Goal: Use online tool/utility: Utilize a website feature to perform a specific function

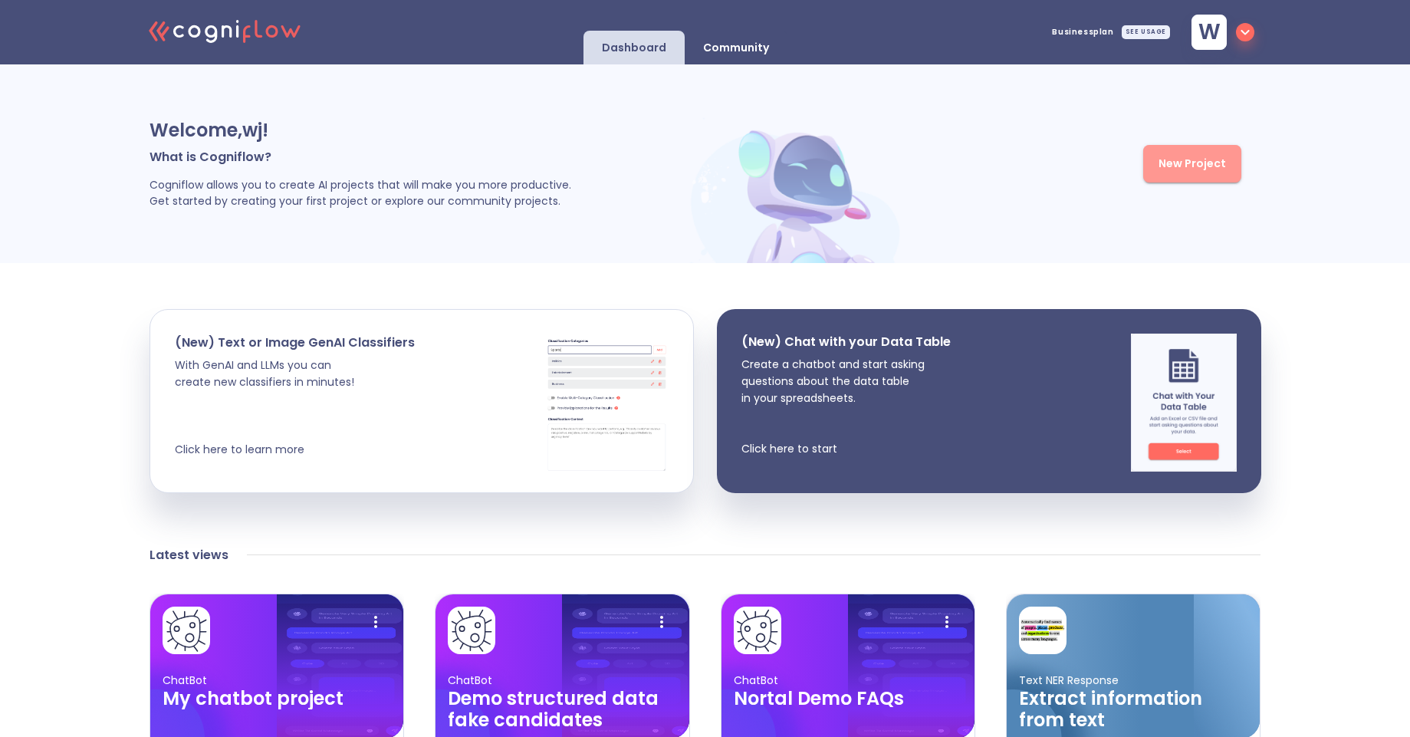
click at [1203, 167] on span "New Project" at bounding box center [1192, 163] width 67 height 19
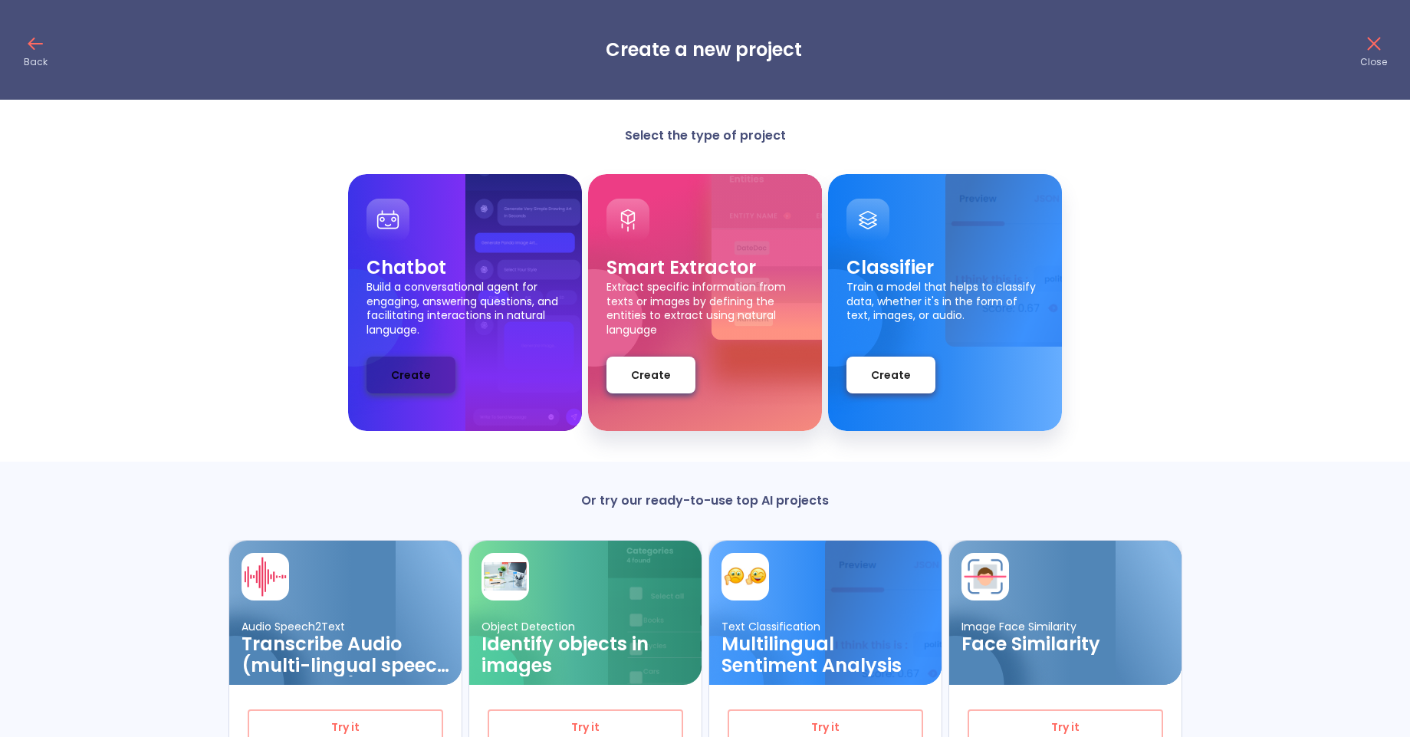
click at [413, 384] on span "Create" at bounding box center [411, 375] width 40 height 19
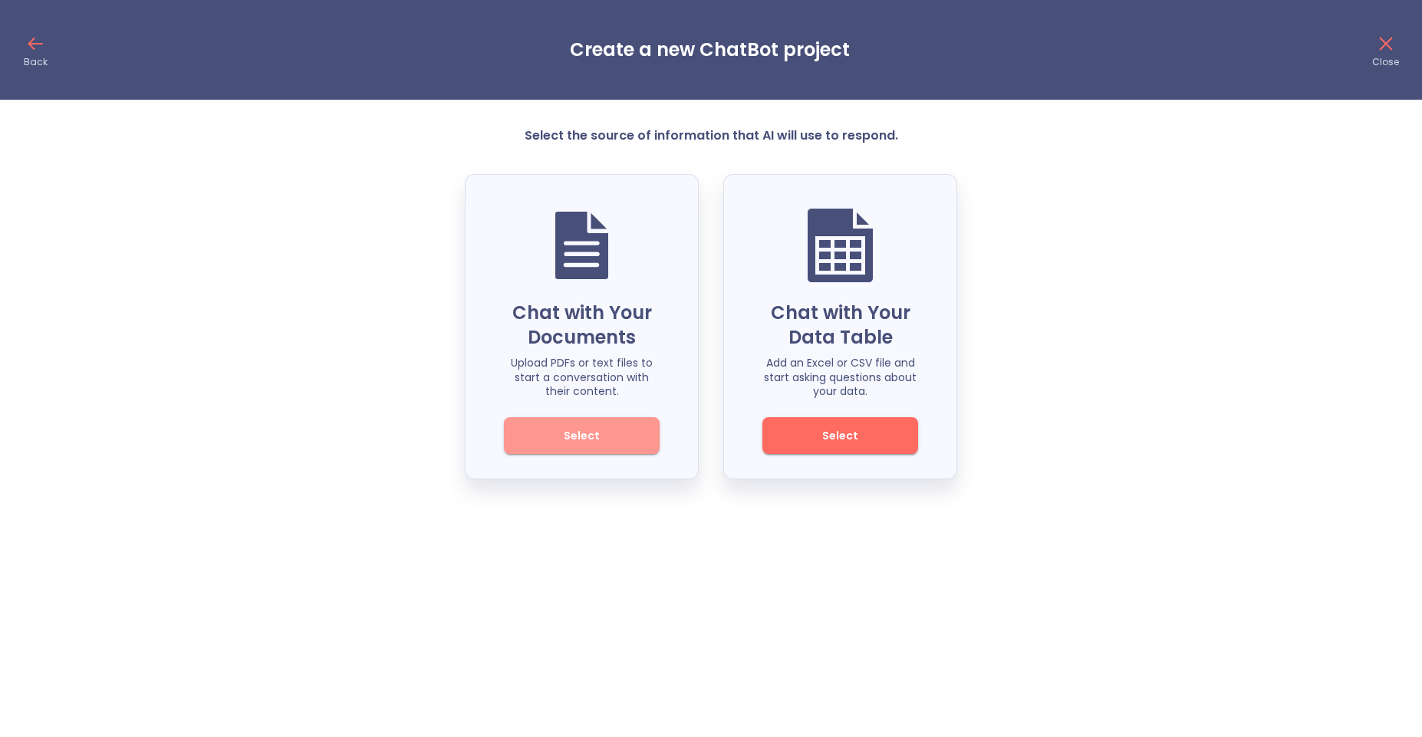
click at [597, 435] on span "Select" at bounding box center [582, 435] width 104 height 19
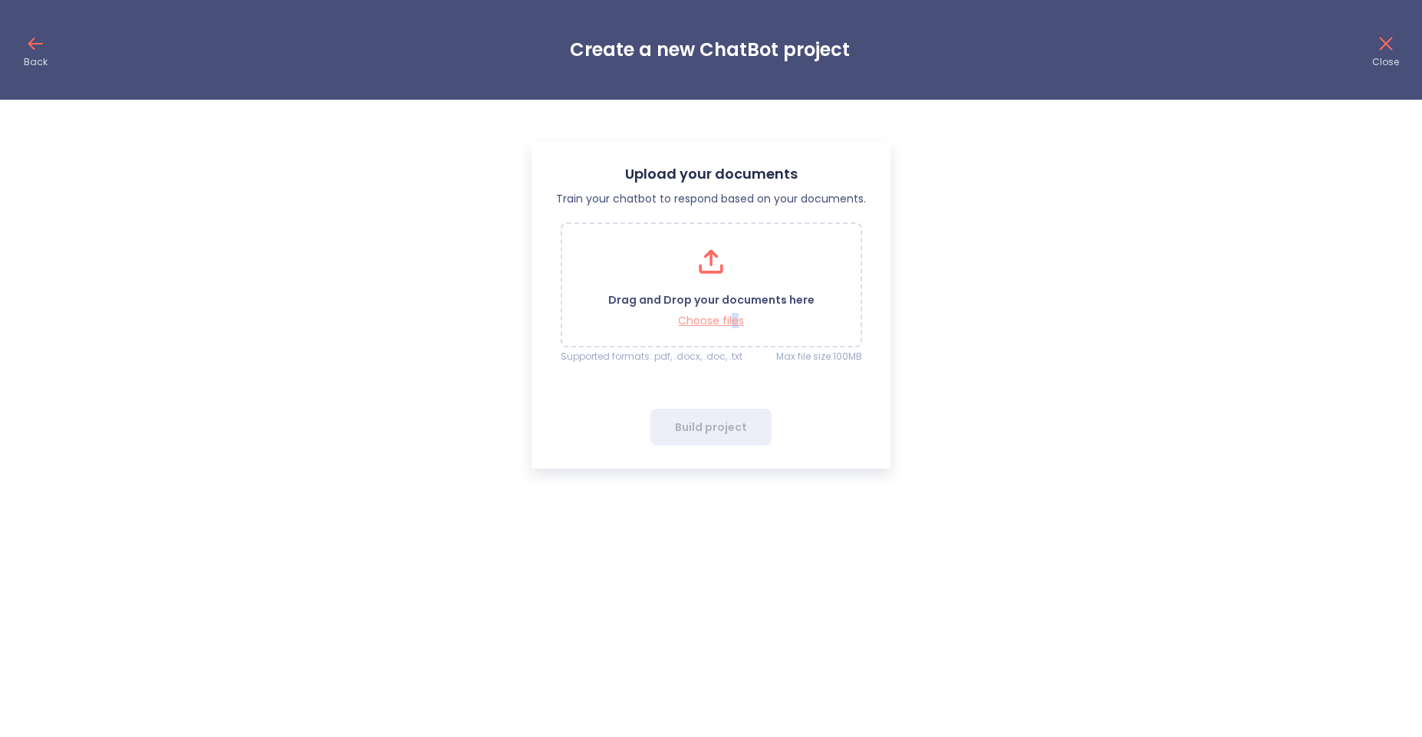
click at [735, 316] on p "Choose files" at bounding box center [711, 321] width 206 height 15
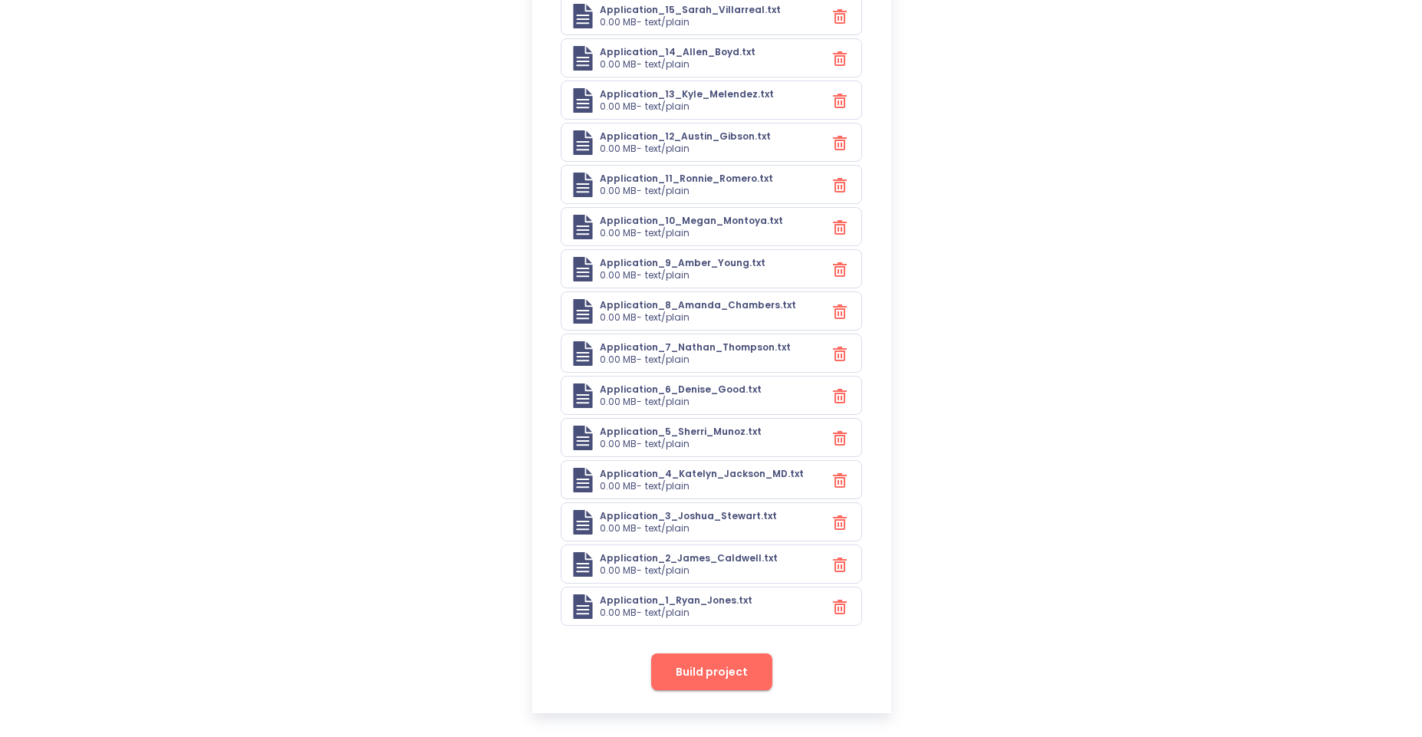
scroll to position [1864, 0]
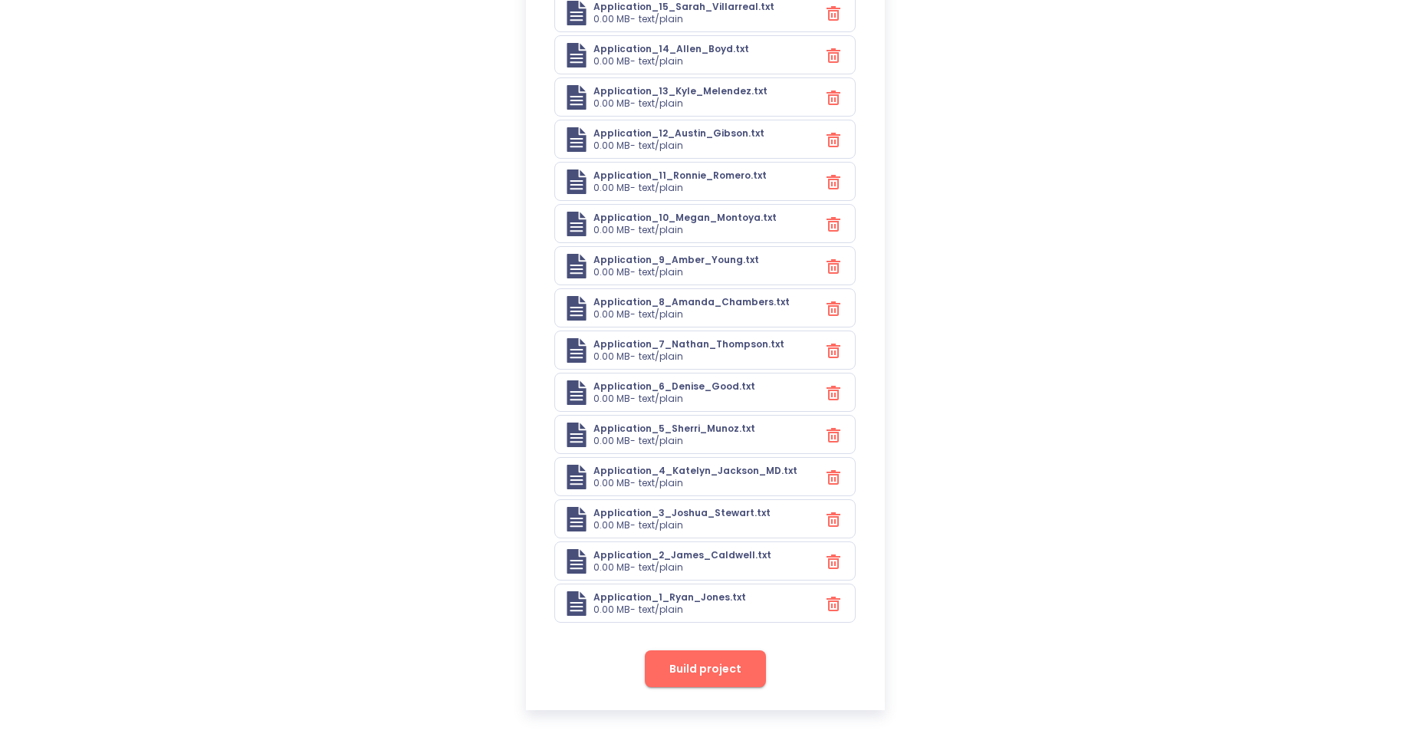
click at [716, 676] on span "Build project" at bounding box center [706, 669] width 72 height 19
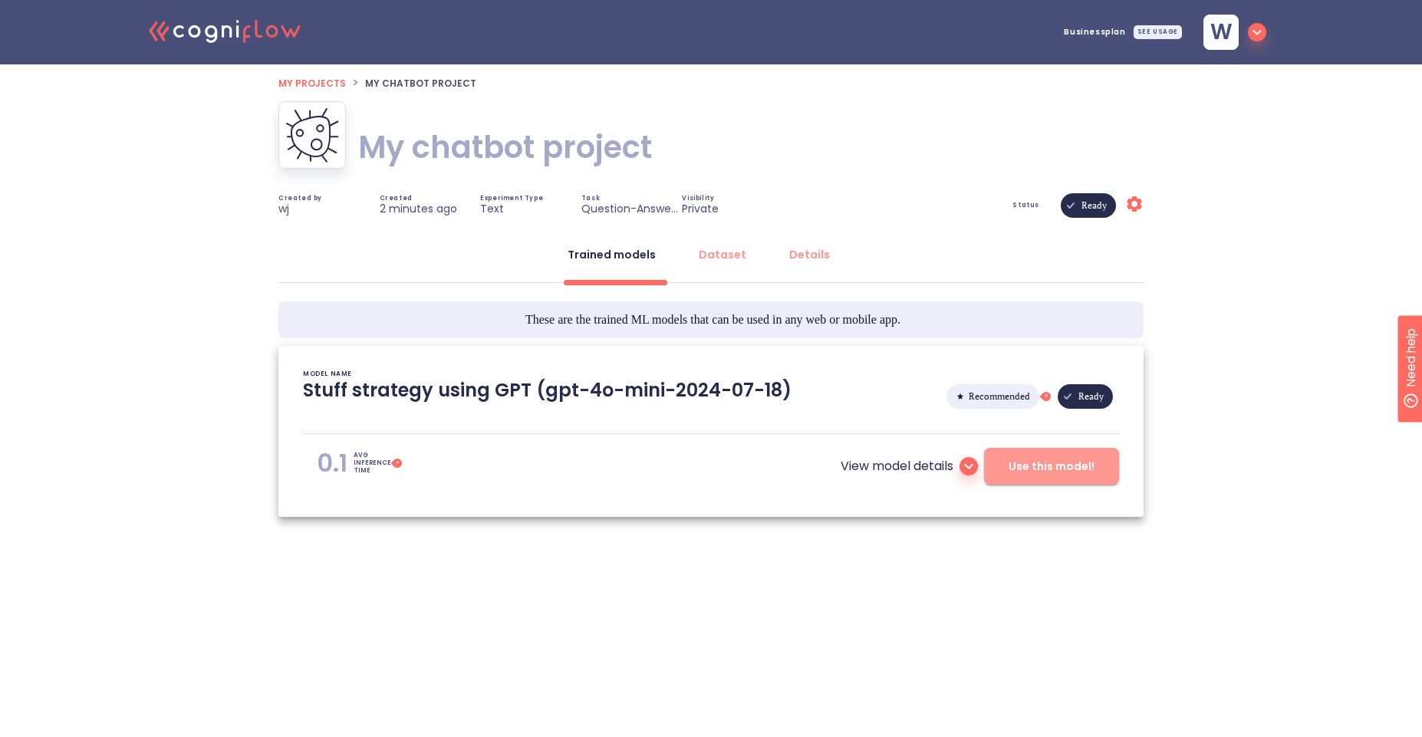
click at [1041, 462] on span "Use this model!" at bounding box center [1051, 466] width 86 height 19
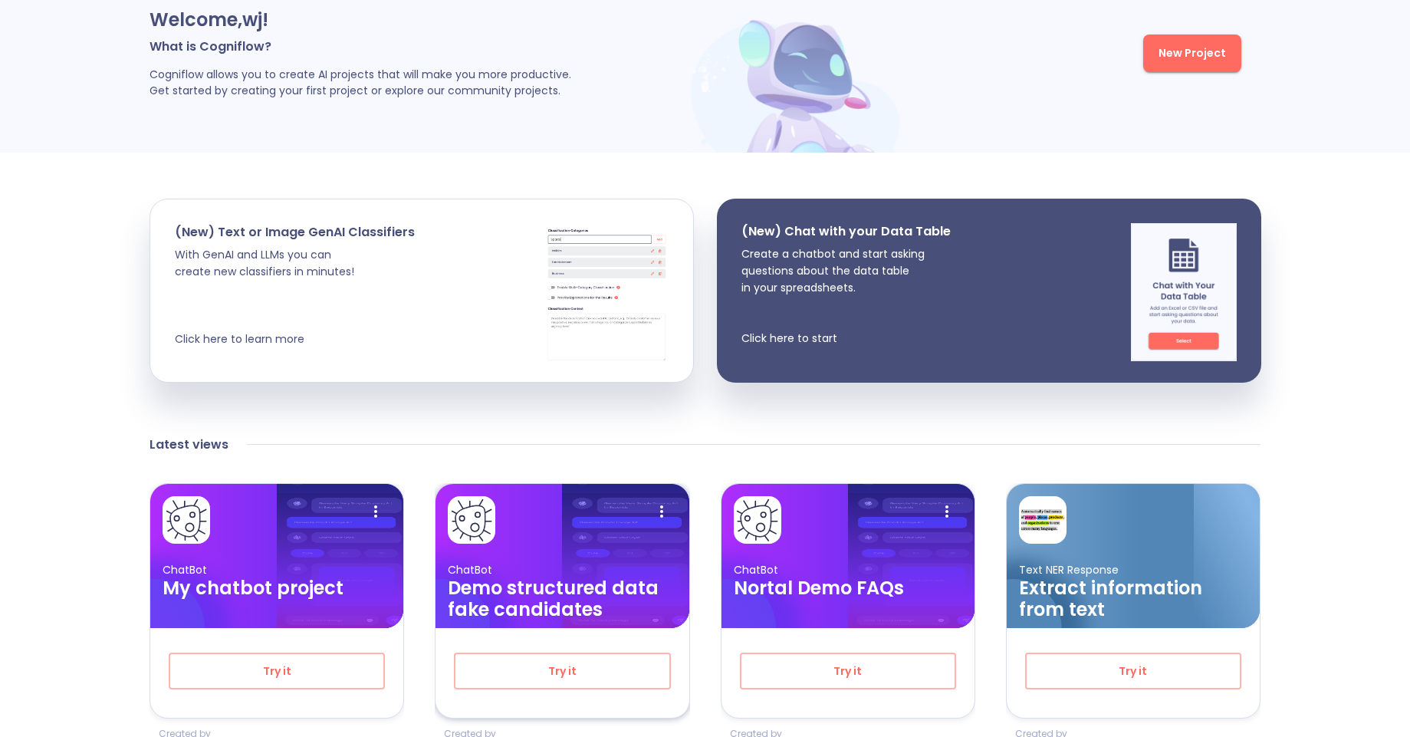
scroll to position [123, 0]
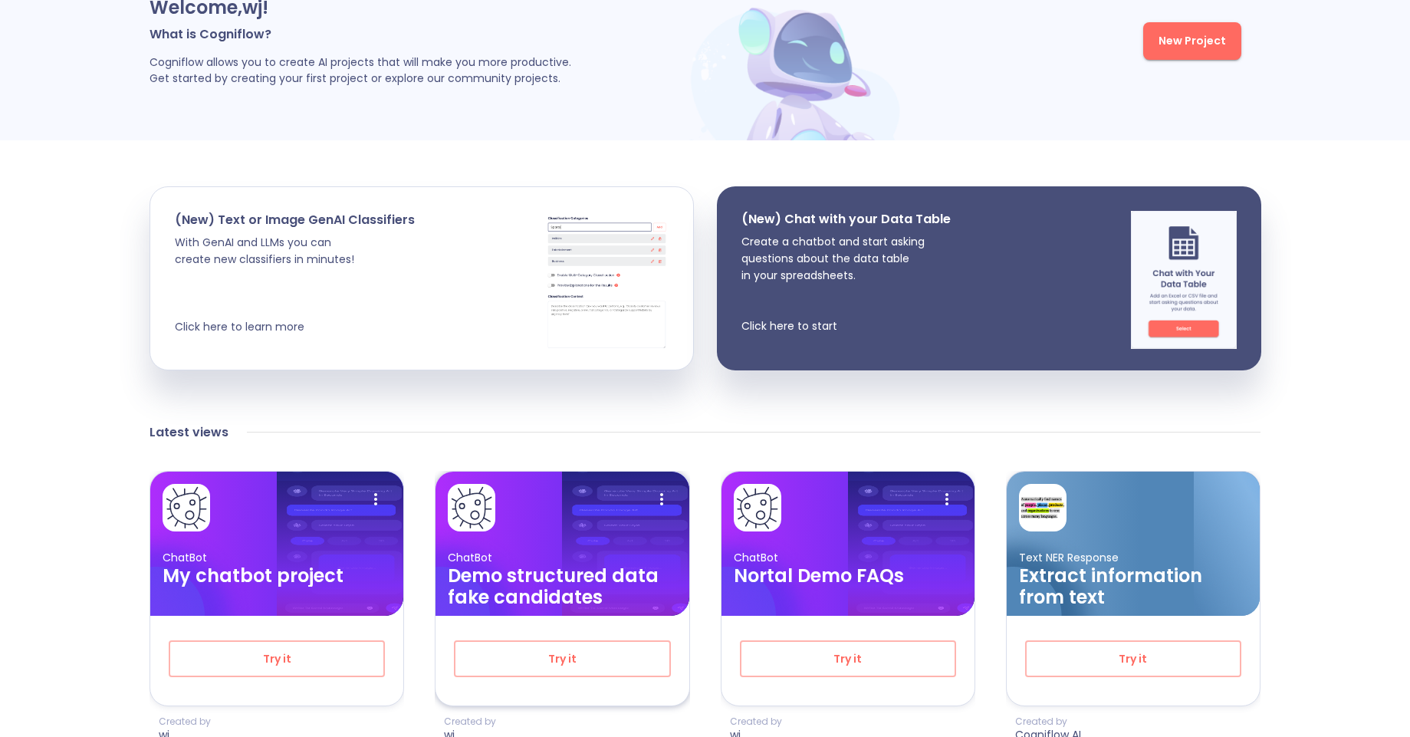
click at [593, 580] on h3 "Demo structured data fake candidates" at bounding box center [562, 586] width 229 height 43
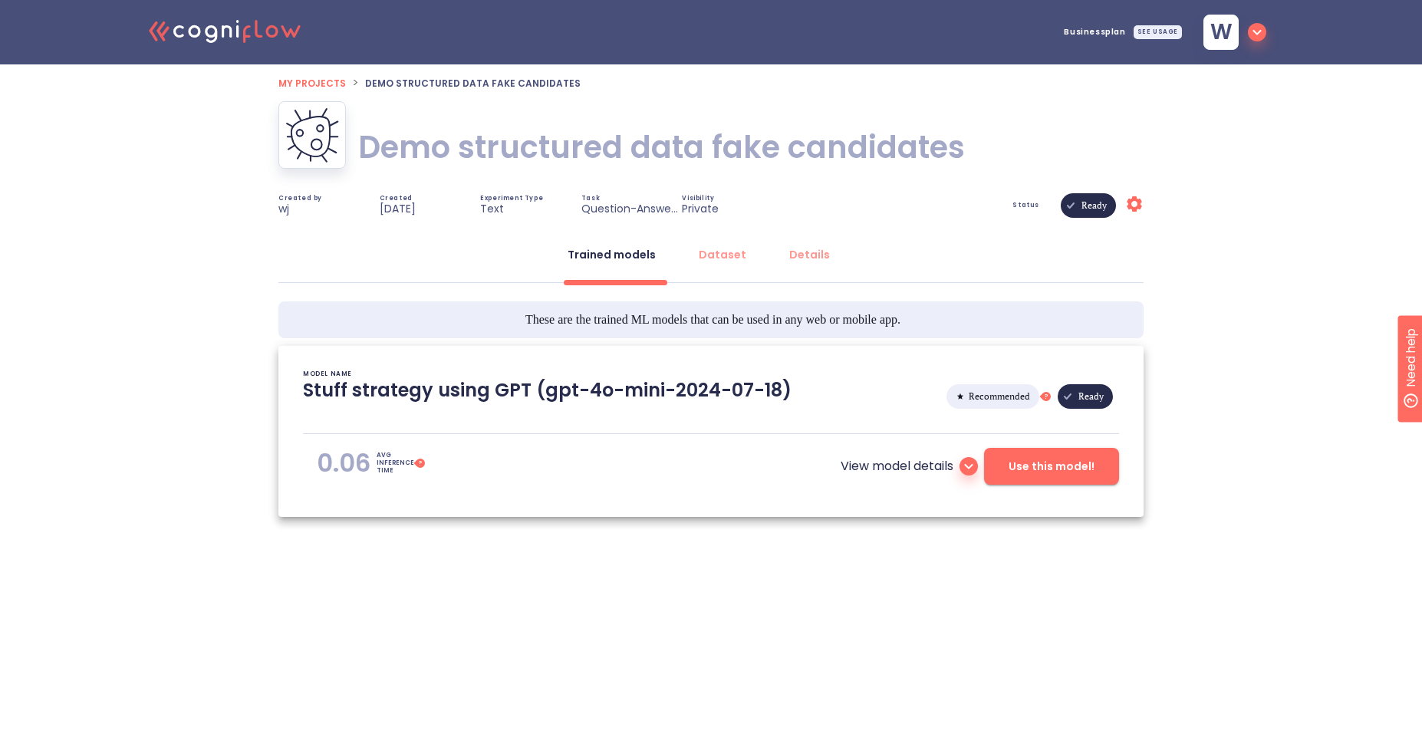
type textarea "[2025/09/09 15:40:01]- Starting with download required files from shared storag…"
click at [1045, 474] on span "Use this model!" at bounding box center [1051, 466] width 86 height 19
